Goal: Information Seeking & Learning: Learn about a topic

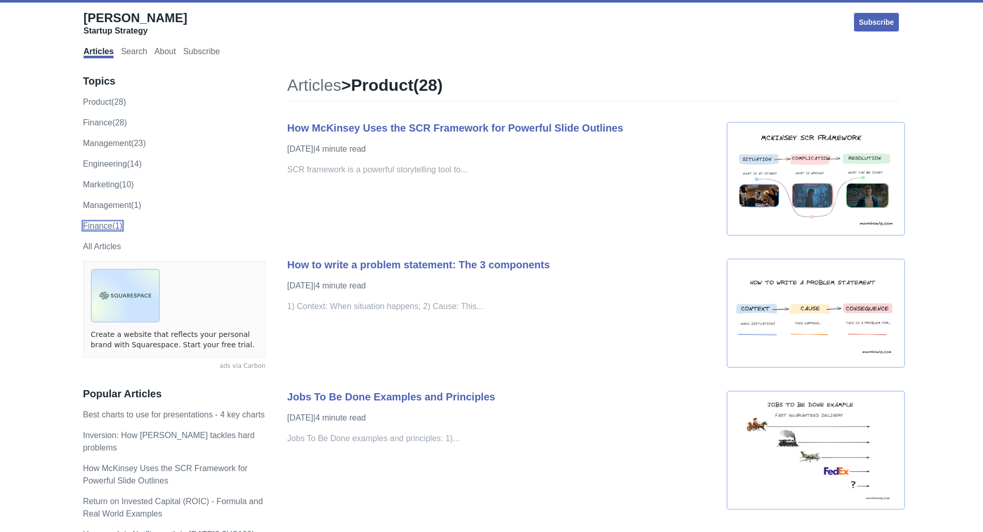
click at [107, 224] on link "Finance (1)" at bounding box center [102, 225] width 39 height 9
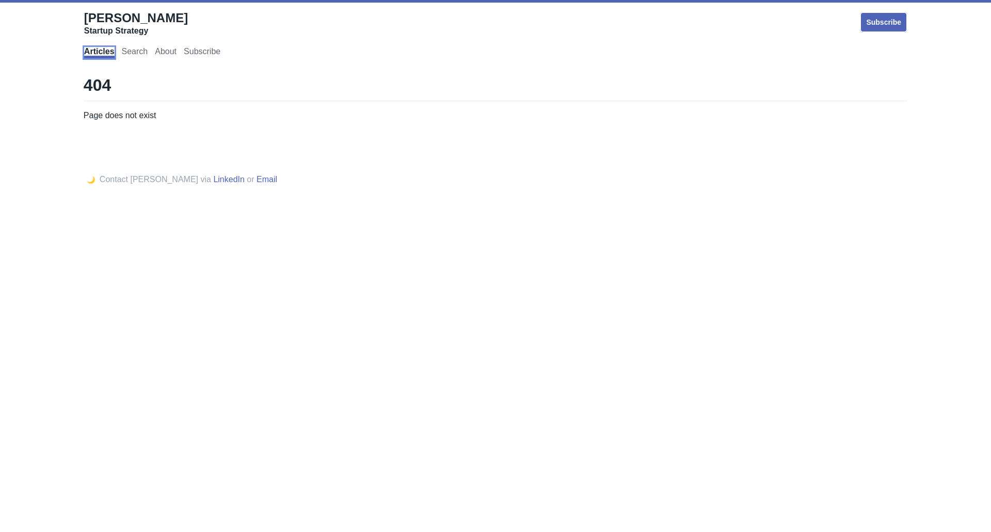
click at [95, 53] on link "Articles" at bounding box center [99, 52] width 30 height 11
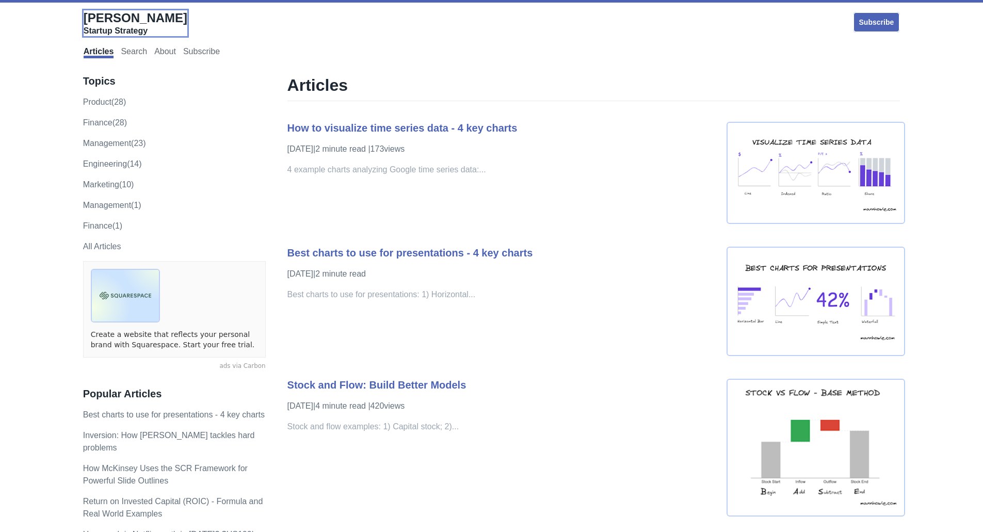
click at [119, 18] on span "[PERSON_NAME]" at bounding box center [136, 18] width 104 height 14
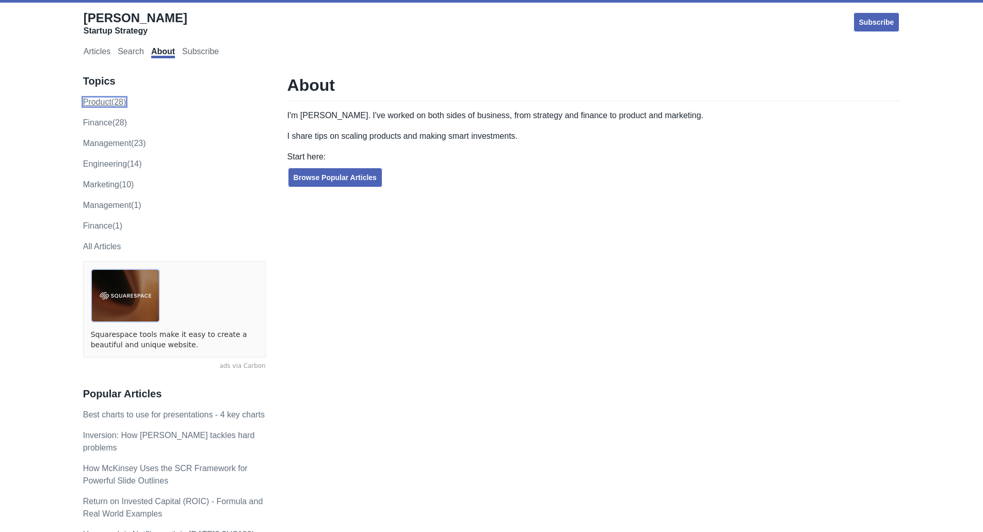
click at [116, 103] on link "product (28)" at bounding box center [104, 102] width 43 height 9
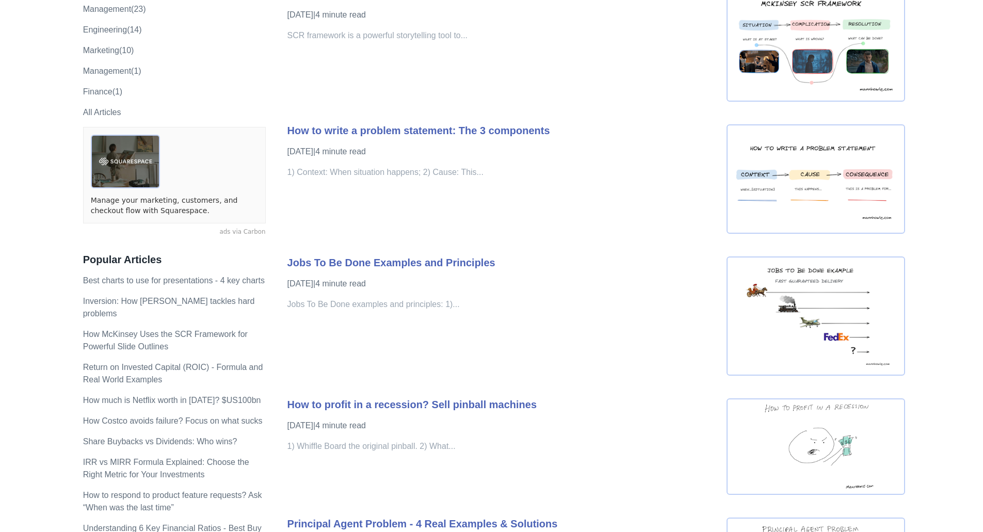
scroll to position [261, 0]
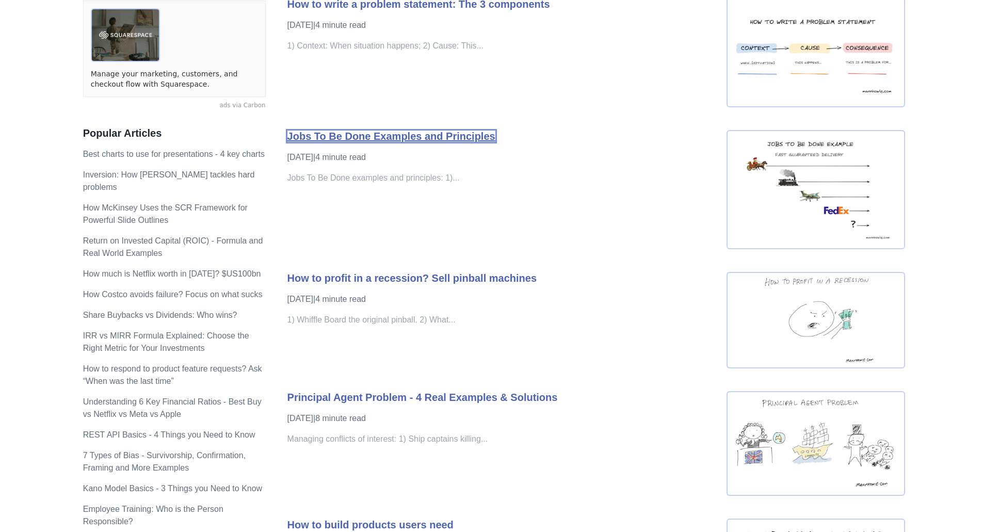
click at [381, 132] on link "Jobs To Be Done Examples and Principles" at bounding box center [392, 136] width 208 height 11
